Goal: Transaction & Acquisition: Purchase product/service

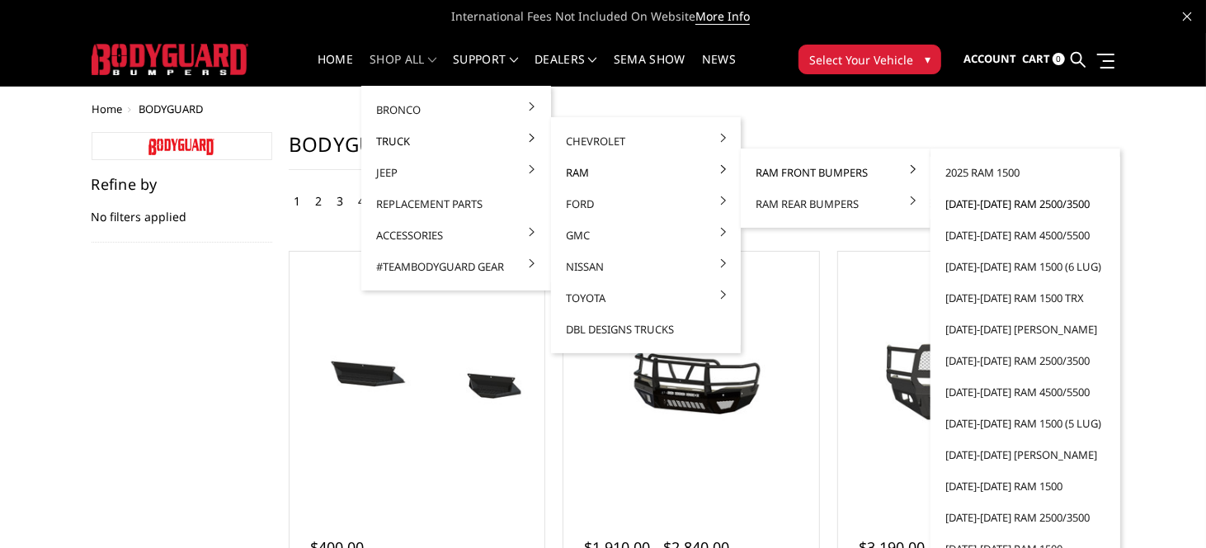
click at [957, 208] on link "[DATE]-[DATE] Ram 2500/3500" at bounding box center [1025, 203] width 176 height 31
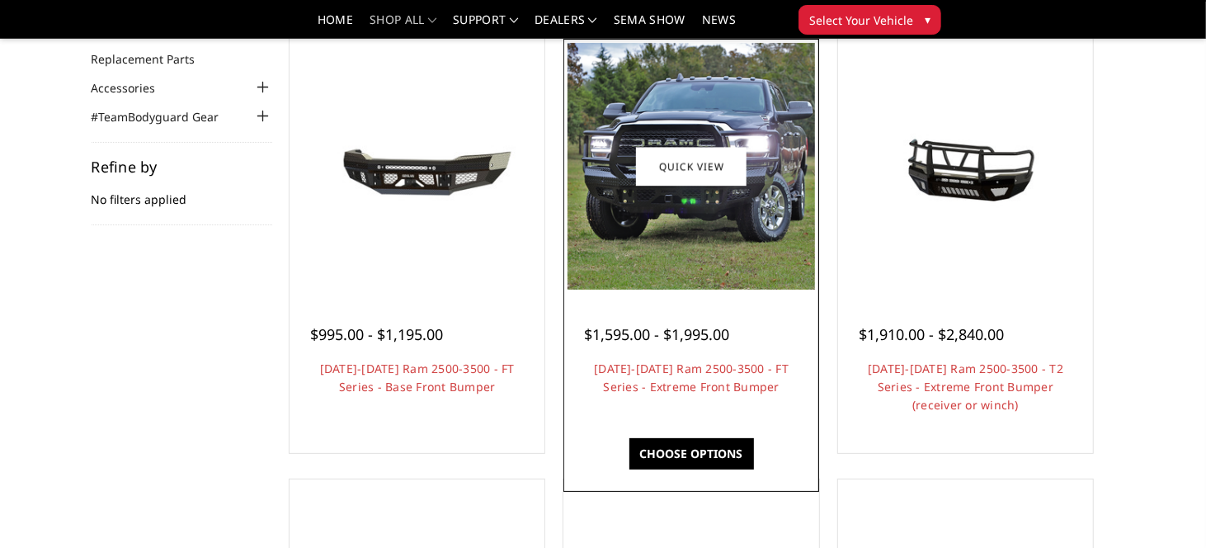
scroll to position [165, 0]
click at [722, 250] on img at bounding box center [690, 165] width 247 height 247
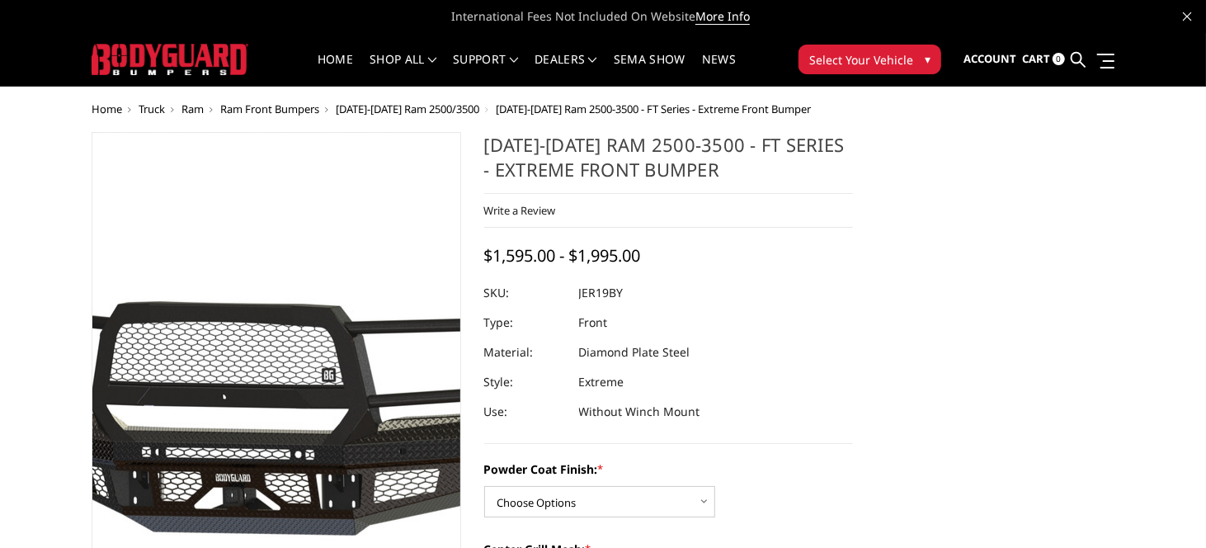
click at [321, 359] on img at bounding box center [209, 380] width 1056 height 494
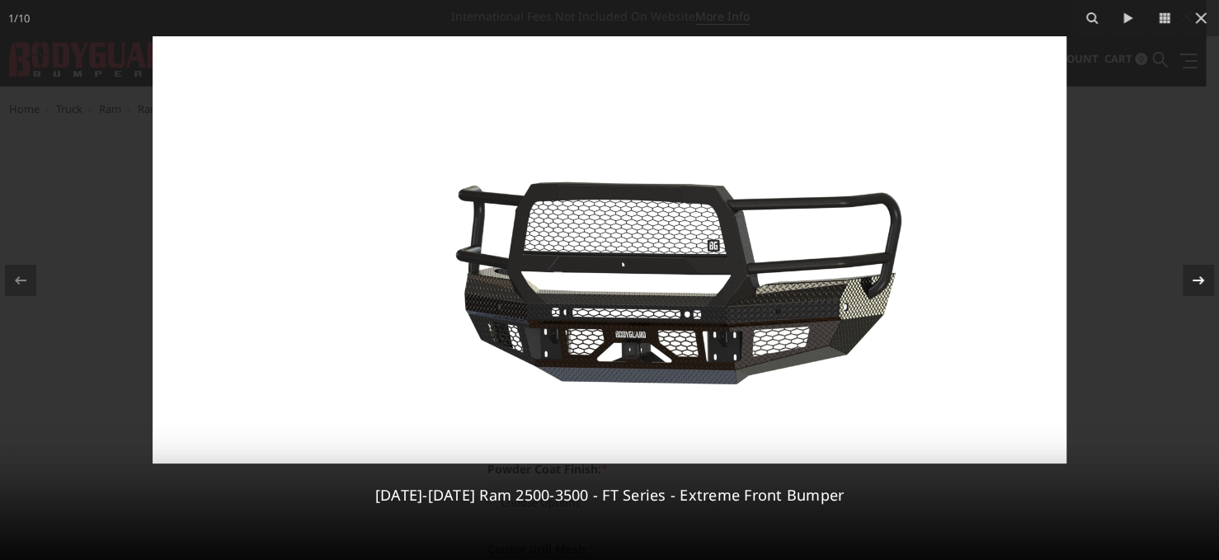
click at [1198, 273] on icon at bounding box center [1198, 280] width 20 height 20
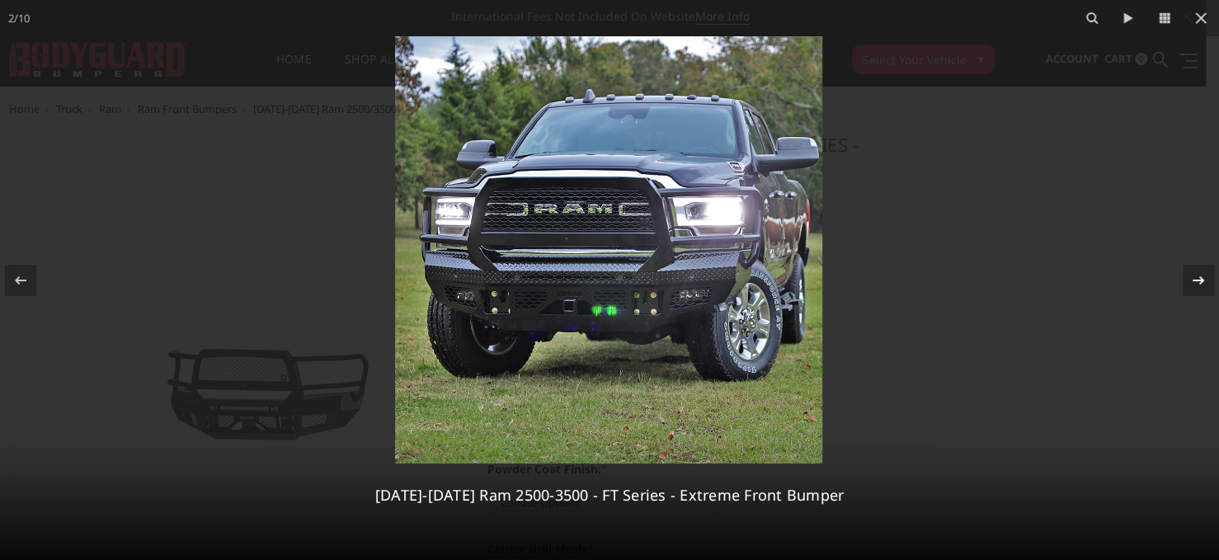
click at [1198, 274] on icon at bounding box center [1198, 280] width 20 height 20
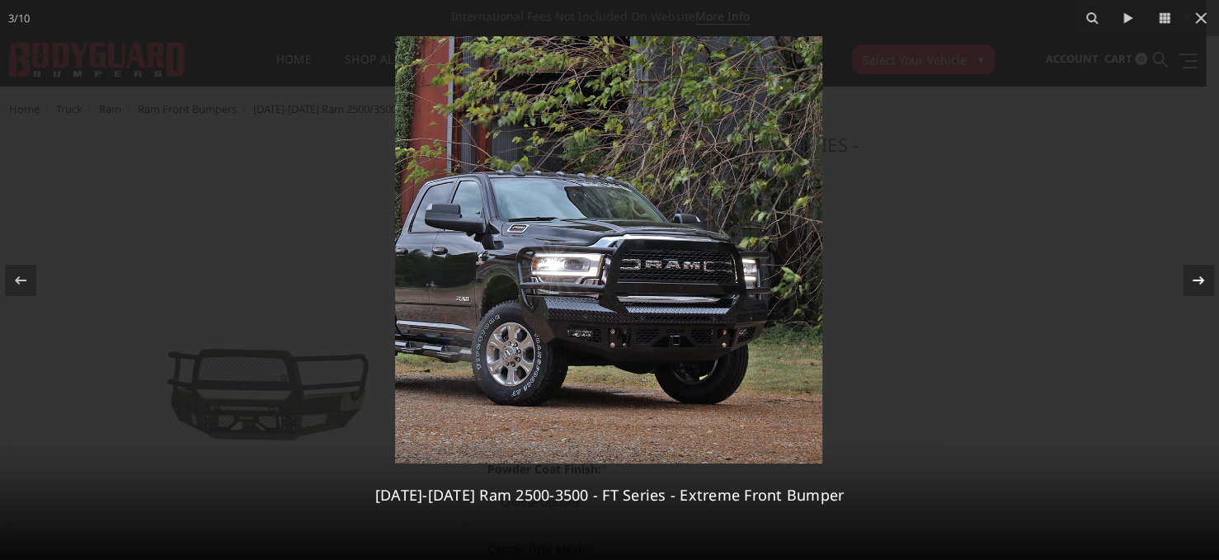
click at [1198, 274] on icon at bounding box center [1198, 280] width 20 height 20
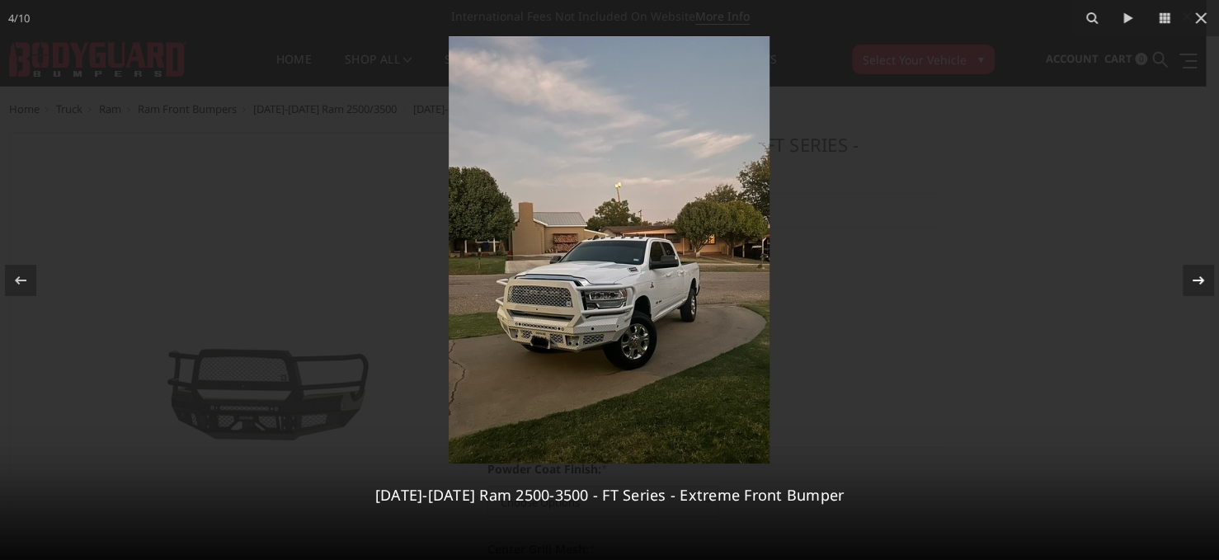
click at [1198, 274] on icon at bounding box center [1198, 280] width 20 height 20
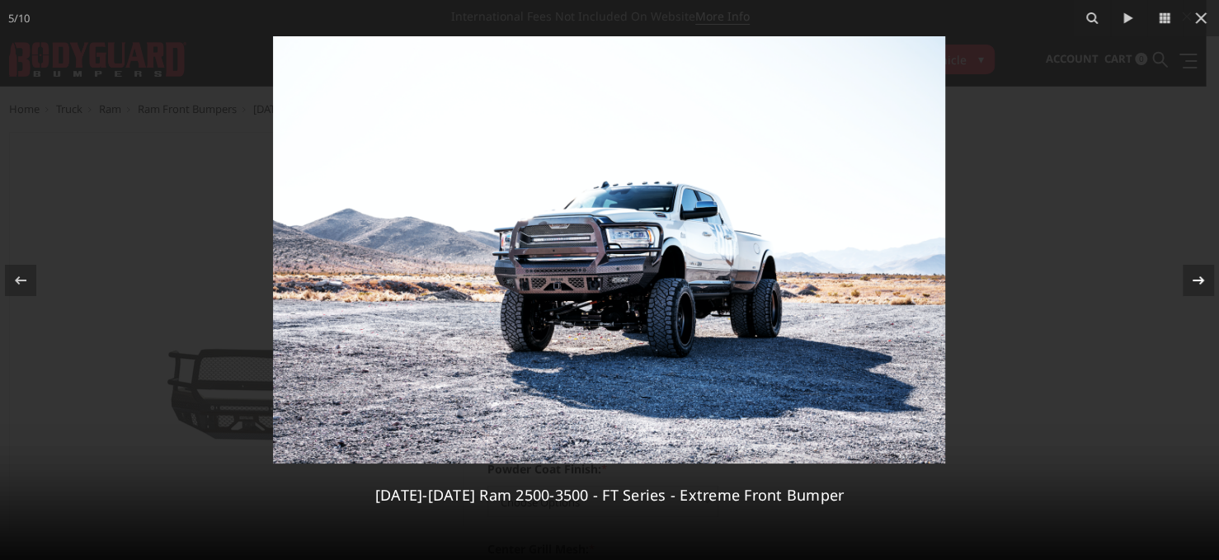
click at [1198, 274] on icon at bounding box center [1198, 280] width 20 height 20
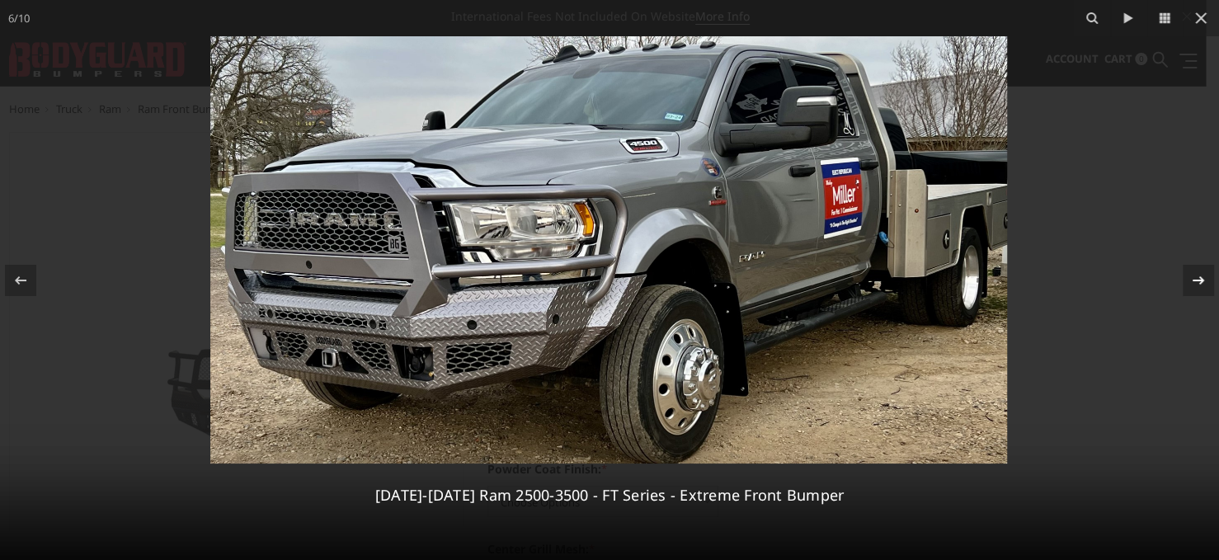
click at [1198, 274] on icon at bounding box center [1198, 280] width 20 height 20
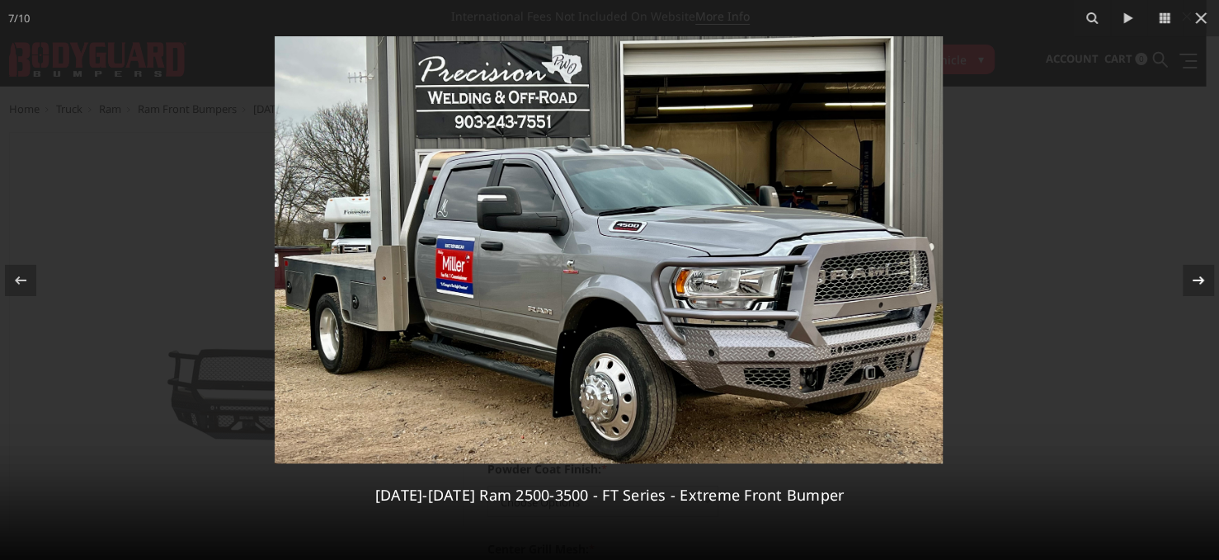
click at [1198, 274] on icon at bounding box center [1198, 280] width 20 height 20
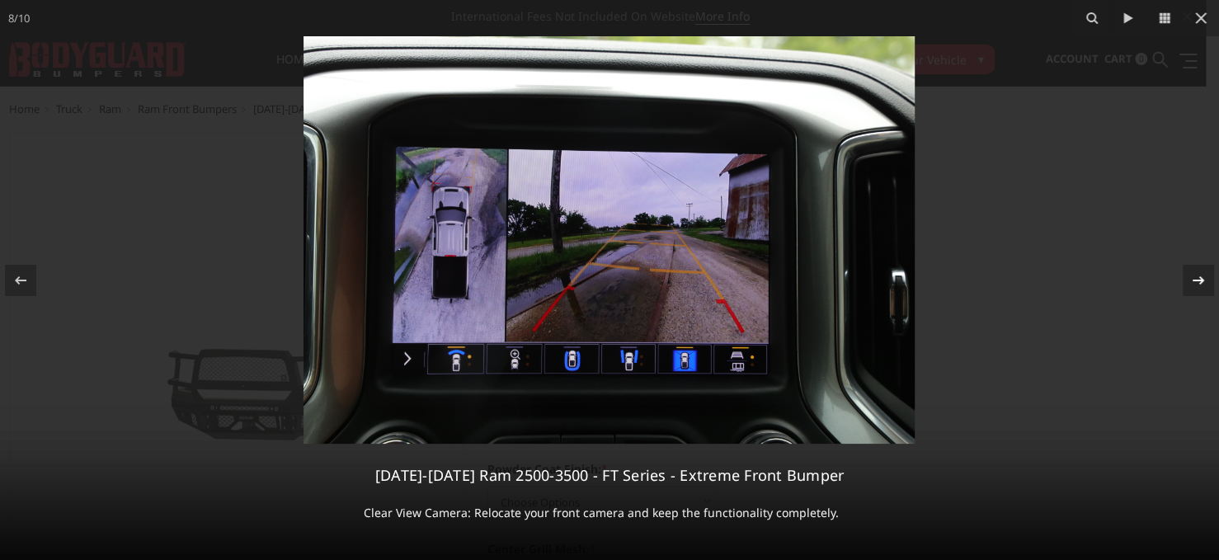
click at [1198, 274] on icon at bounding box center [1198, 280] width 20 height 20
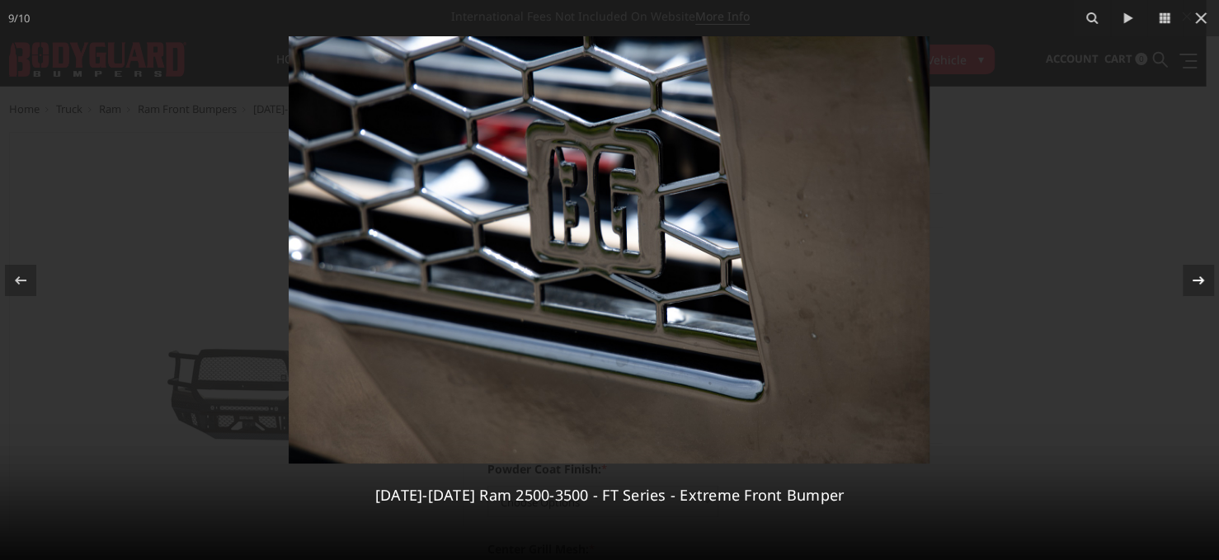
click at [1198, 274] on icon at bounding box center [1198, 280] width 20 height 20
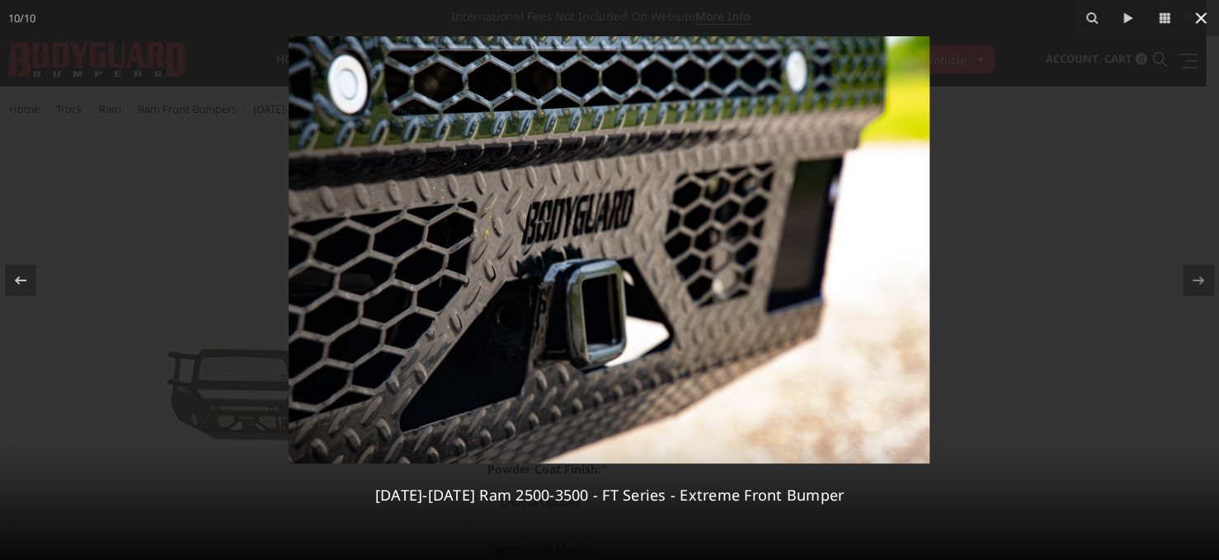
click at [1202, 18] on icon at bounding box center [1201, 18] width 20 height 20
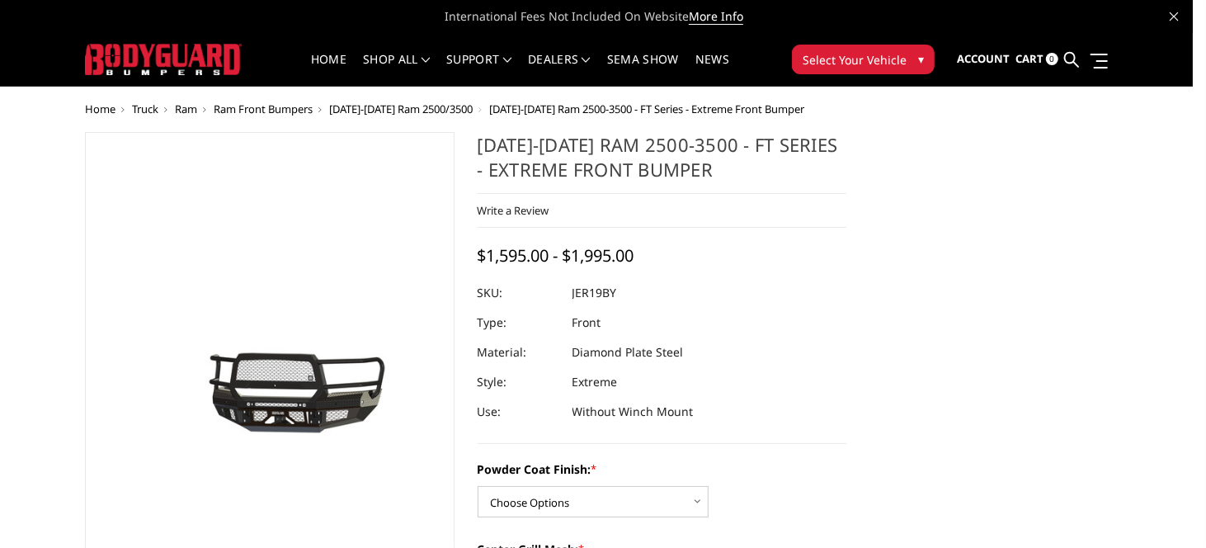
scroll to position [0, 402]
